Goal: Task Accomplishment & Management: Complete application form

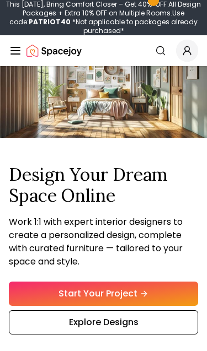
scroll to position [34, 0]
click at [152, 306] on link "Start Your Project" at bounding box center [103, 294] width 189 height 24
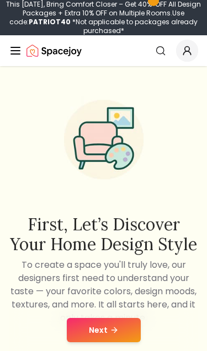
scroll to position [10, 0]
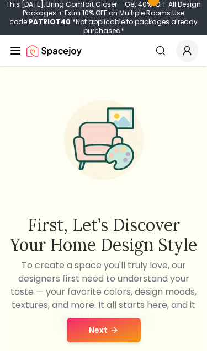
click at [109, 342] on button "Next" at bounding box center [104, 330] width 74 height 24
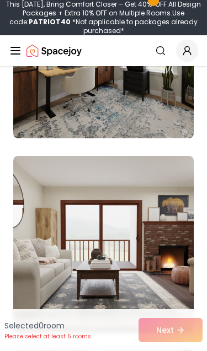
click at [108, 97] on img at bounding box center [103, 50] width 180 height 176
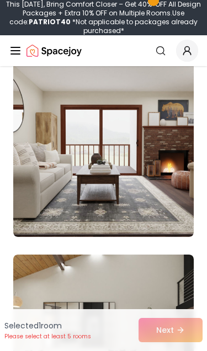
scroll to position [2083, 0]
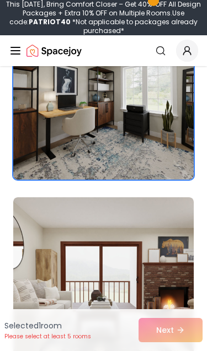
click at [141, 244] on img at bounding box center [103, 285] width 180 height 176
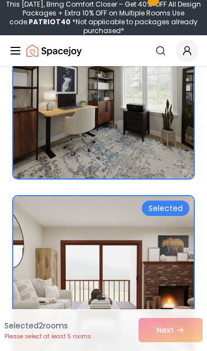
scroll to position [1962, 0]
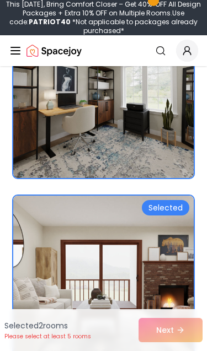
click at [130, 240] on img at bounding box center [103, 284] width 180 height 176
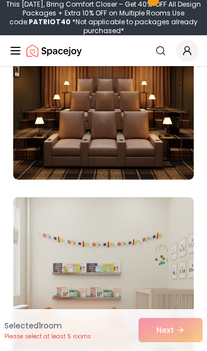
click at [164, 137] on img at bounding box center [103, 91] width 180 height 176
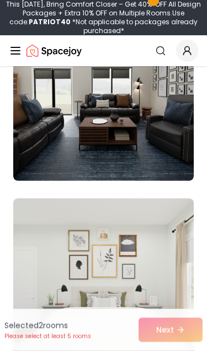
scroll to position [4482, 0]
click at [146, 129] on img at bounding box center [103, 92] width 180 height 176
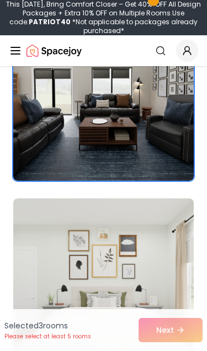
click at [129, 150] on img at bounding box center [103, 92] width 180 height 176
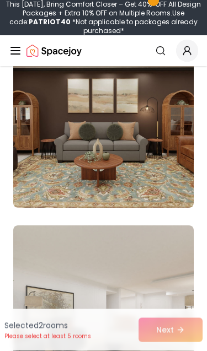
scroll to position [7561, 0]
click at [141, 191] on img at bounding box center [103, 119] width 180 height 176
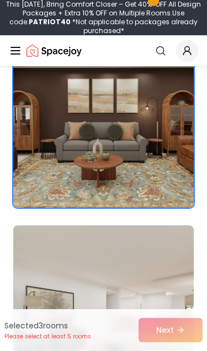
click at [144, 180] on img at bounding box center [103, 119] width 180 height 176
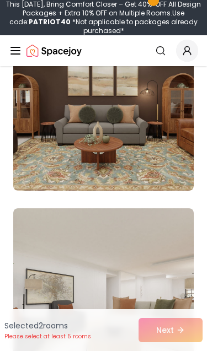
scroll to position [7579, 0]
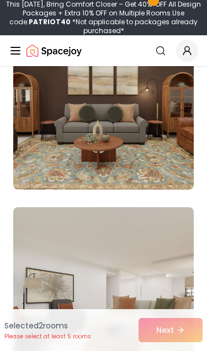
click at [178, 331] on div "Selected 2 room s Please select at least 5 rooms Next" at bounding box center [103, 330] width 207 height 42
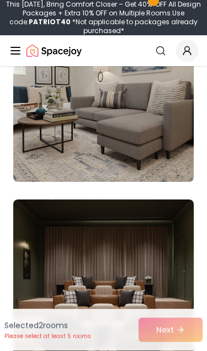
scroll to position [10693, 0]
click at [139, 128] on img at bounding box center [103, 94] width 180 height 176
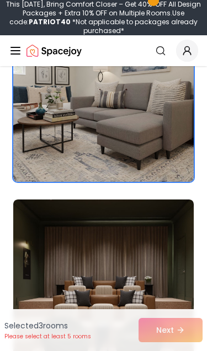
click at [157, 289] on img at bounding box center [103, 288] width 180 height 176
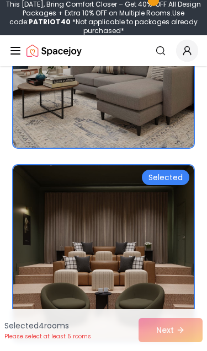
scroll to position [10727, 0]
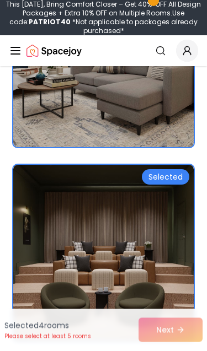
click at [96, 214] on img at bounding box center [103, 253] width 180 height 176
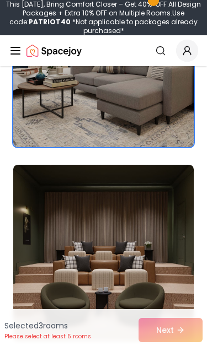
click at [97, 207] on img at bounding box center [103, 253] width 180 height 176
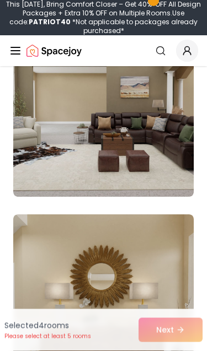
scroll to position [13201, 0]
click at [140, 136] on img at bounding box center [103, 108] width 180 height 176
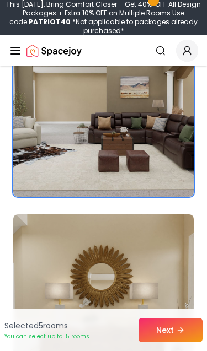
scroll to position [13220, 0]
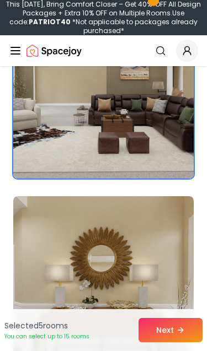
click at [179, 330] on icon at bounding box center [180, 330] width 5 height 0
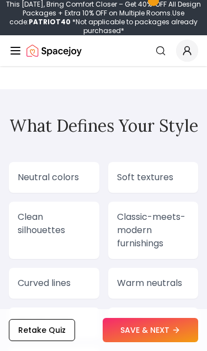
scroll to position [1804, 0]
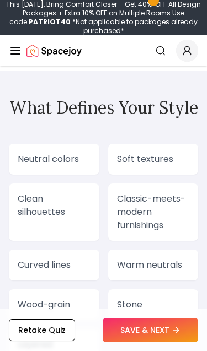
click at [171, 342] on button "SAVE & NEXT" at bounding box center [150, 330] width 95 height 24
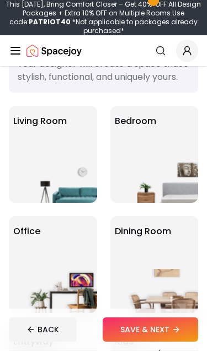
scroll to position [68, 0]
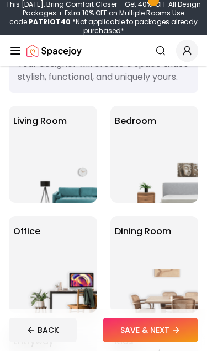
click at [59, 177] on img at bounding box center [61, 181] width 71 height 44
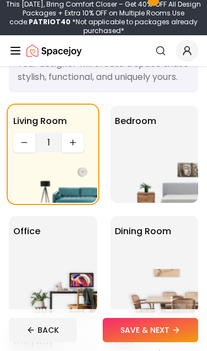
click at [71, 183] on img at bounding box center [61, 181] width 71 height 44
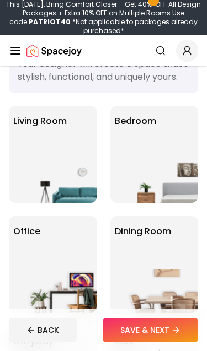
click at [63, 270] on div "Office" at bounding box center [53, 264] width 88 height 97
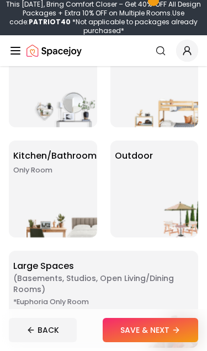
scroll to position [365, 0]
click at [154, 329] on button "SAVE & NEXT" at bounding box center [150, 330] width 95 height 24
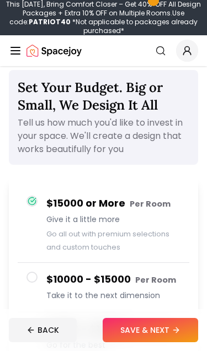
scroll to position [28, 0]
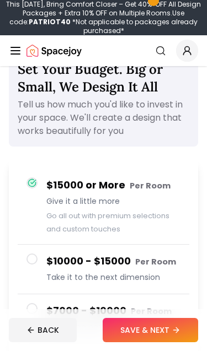
click at [158, 334] on button "SAVE & NEXT" at bounding box center [150, 330] width 95 height 24
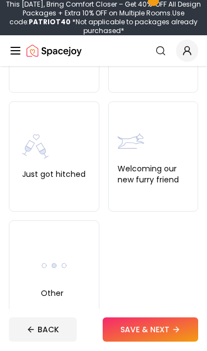
scroll to position [545, 0]
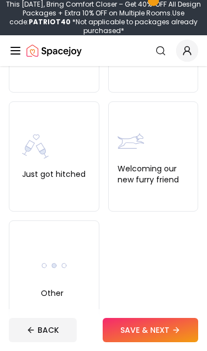
click at [76, 278] on div "Other" at bounding box center [54, 276] width 90 height 110
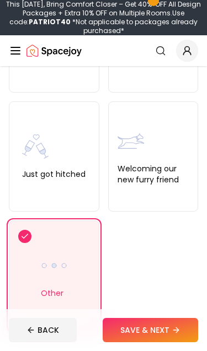
click at [162, 342] on button "SAVE & NEXT" at bounding box center [150, 330] width 95 height 24
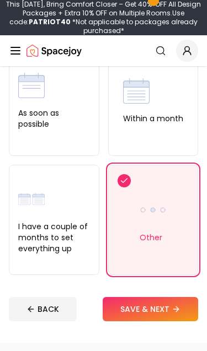
click at [68, 124] on label "As soon as possible" at bounding box center [54, 119] width 72 height 22
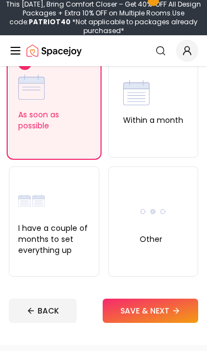
click at [160, 317] on button "SAVE & NEXT" at bounding box center [150, 311] width 95 height 24
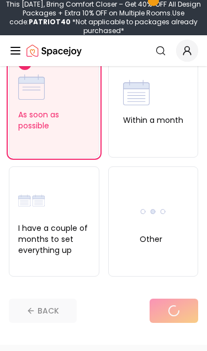
scroll to position [18, 0]
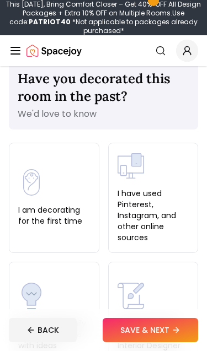
click at [44, 172] on img at bounding box center [31, 182] width 26 height 26
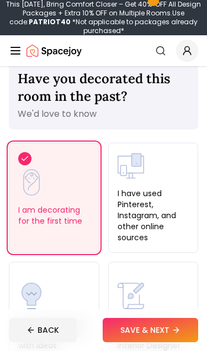
click at [141, 191] on label "I have used Pinterest, Instagram, and other online sources" at bounding box center [153, 215] width 72 height 55
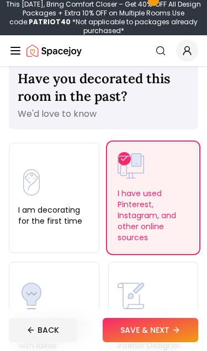
click at [149, 336] on button "SAVE & NEXT" at bounding box center [150, 330] width 95 height 24
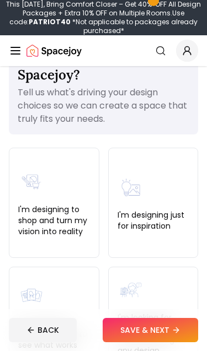
scroll to position [59, 0]
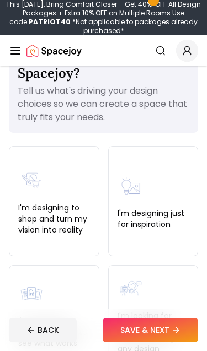
click at [152, 190] on div "I'm designing just for inspiration" at bounding box center [153, 201] width 72 height 57
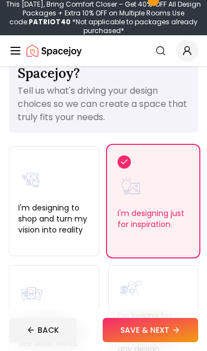
scroll to position [77, 0]
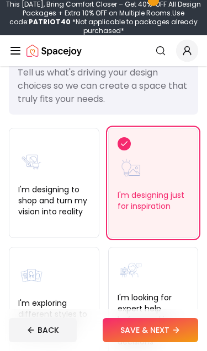
click at [175, 322] on button "SAVE & NEXT" at bounding box center [150, 330] width 95 height 24
